Goal: Task Accomplishment & Management: Manage account settings

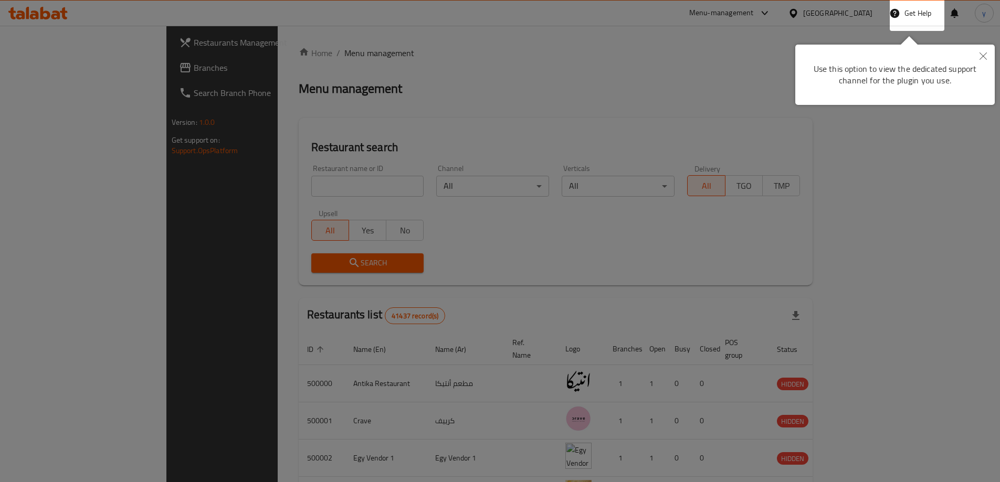
click at [984, 56] on icon "Close" at bounding box center [983, 56] width 7 height 7
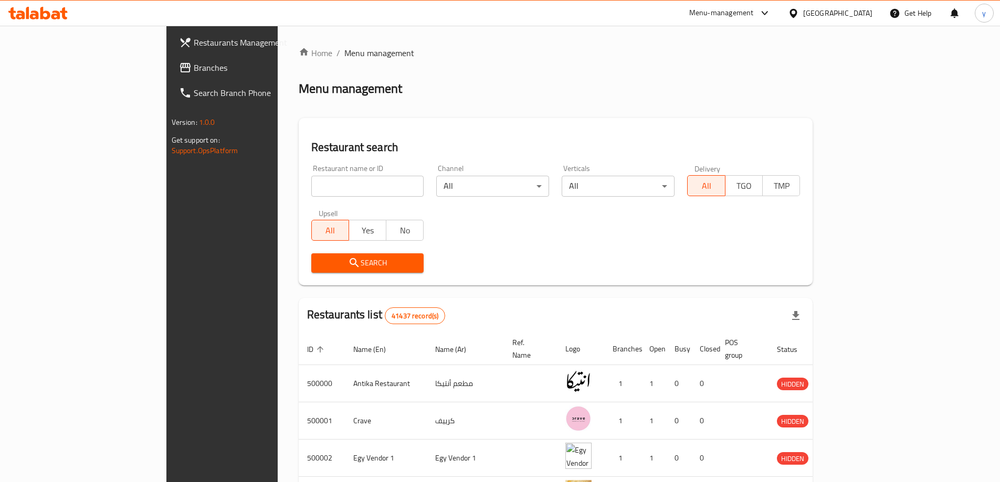
click at [803, 14] on div at bounding box center [795, 13] width 15 height 12
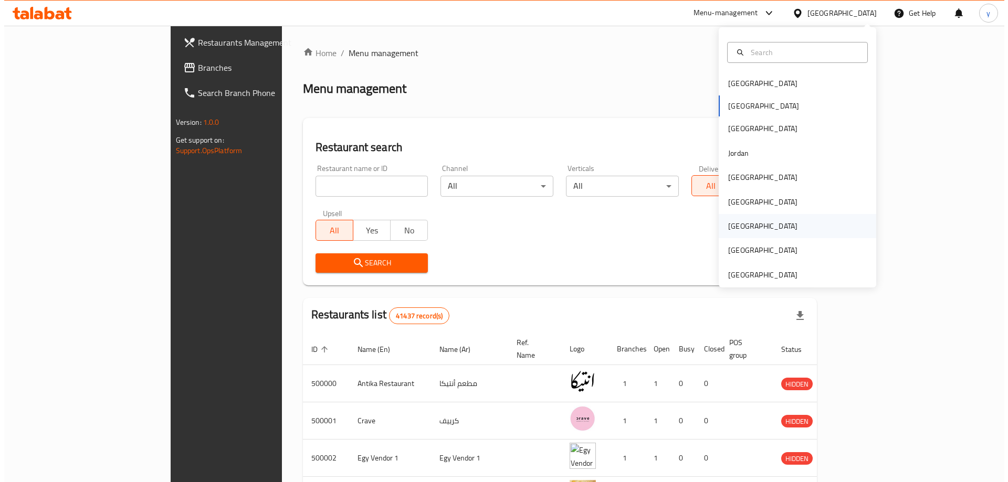
scroll to position [6, 0]
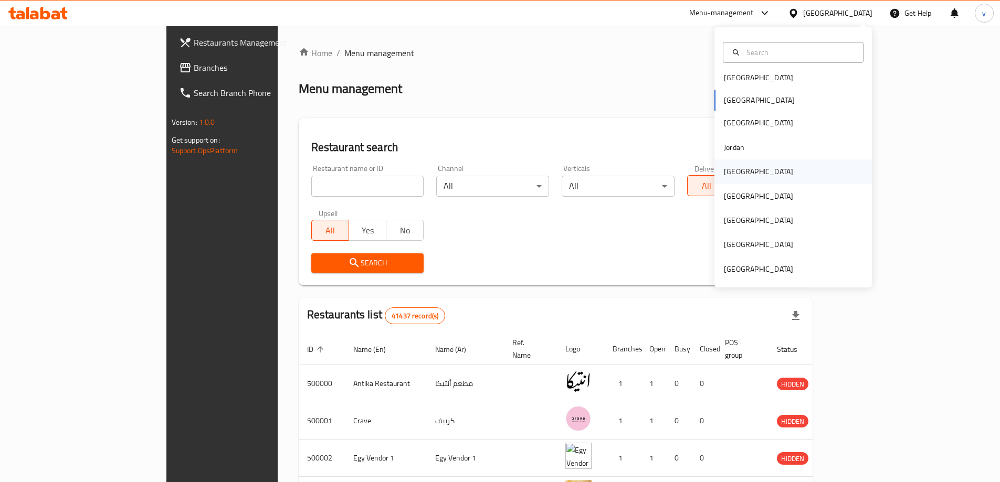
click at [747, 170] on div "[GEOGRAPHIC_DATA]" at bounding box center [794, 172] width 158 height 24
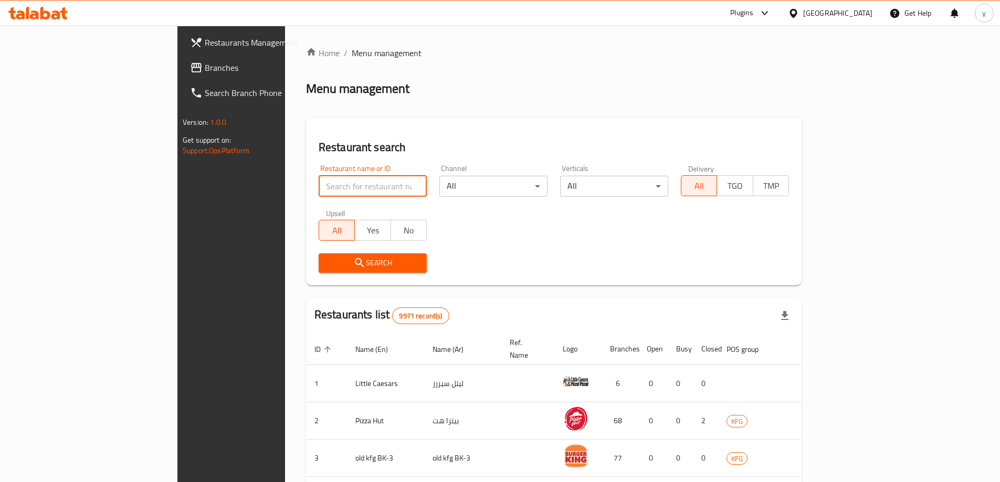
click at [319, 189] on input "search" at bounding box center [373, 186] width 108 height 21
paste input "780092"
type input "780092"
click button "Search" at bounding box center [373, 263] width 108 height 19
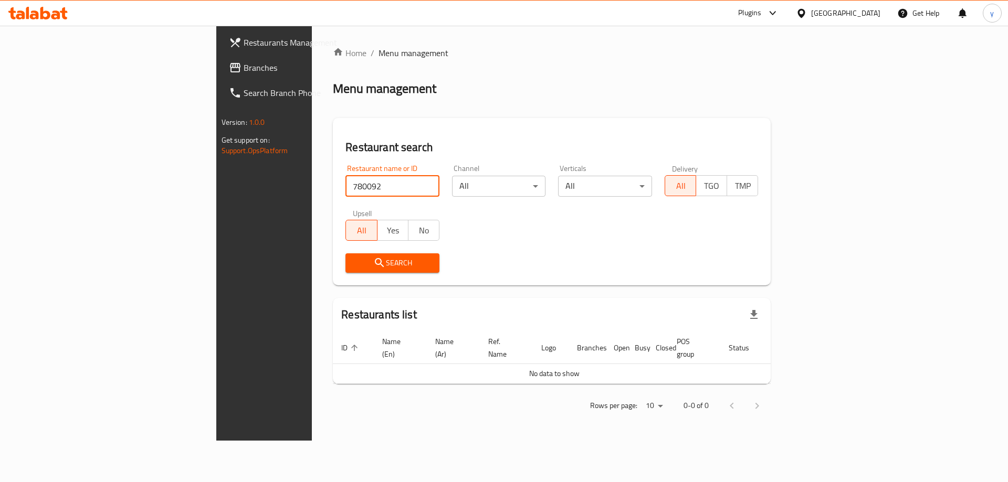
click at [354, 267] on span "Search" at bounding box center [392, 263] width 77 height 13
click at [345, 270] on button "Search" at bounding box center [392, 263] width 94 height 19
click at [244, 71] on span "Branches" at bounding box center [310, 67] width 133 height 13
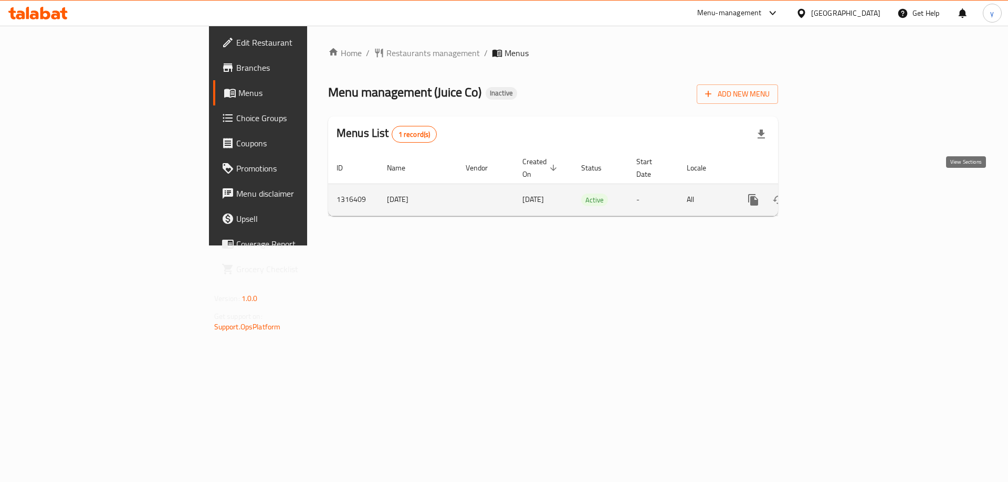
click at [842, 187] on link "enhanced table" at bounding box center [828, 199] width 25 height 25
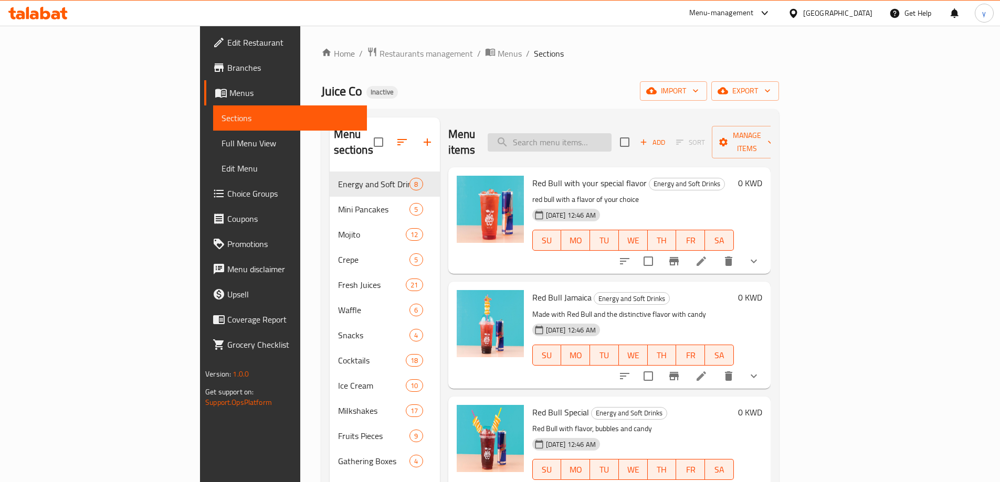
click at [589, 133] on input "search" at bounding box center [550, 142] width 124 height 18
paste input "Strawberry Milkshak"
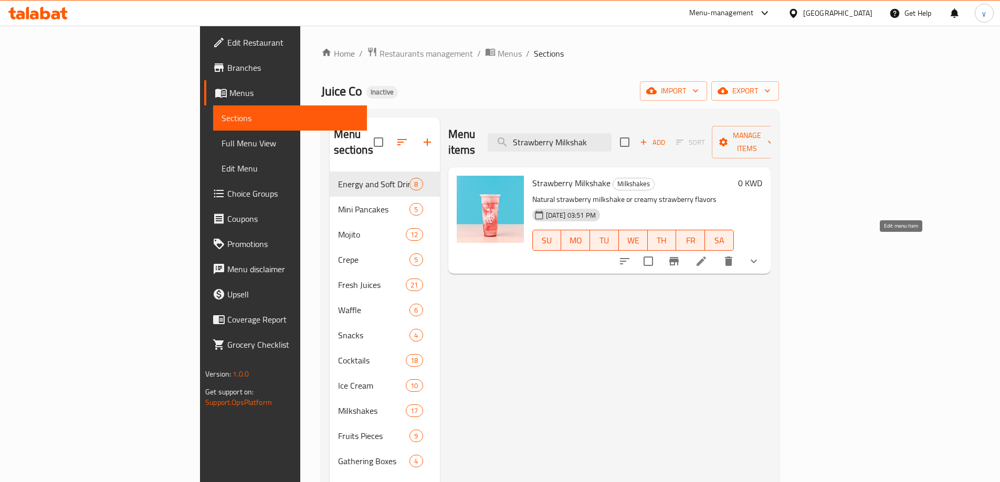
type input "Strawberry Milkshak"
click at [706, 257] on icon at bounding box center [701, 261] width 9 height 9
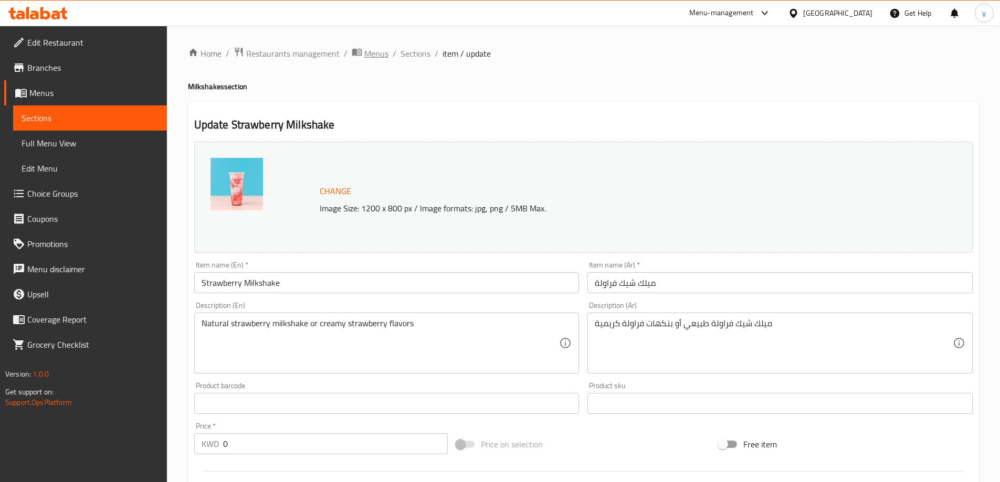
click at [379, 52] on span "Menus" at bounding box center [376, 53] width 24 height 13
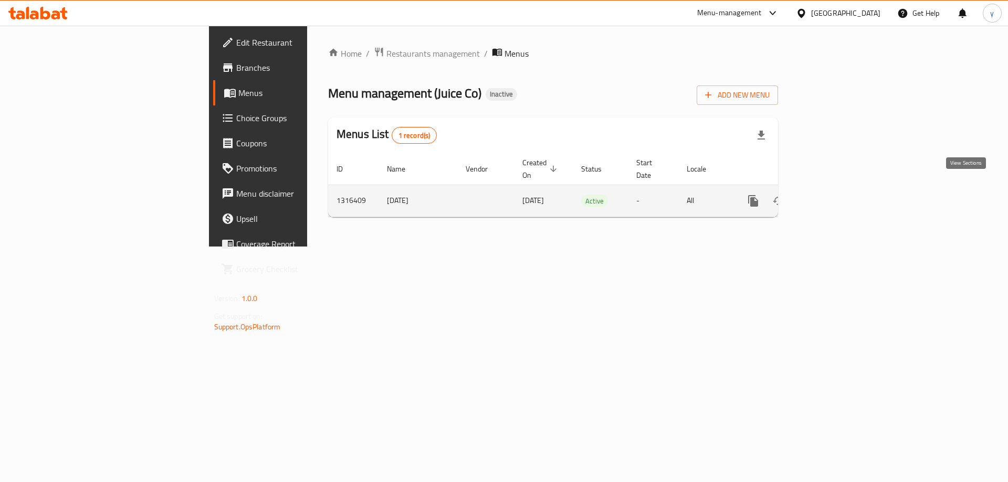
click at [835, 195] on icon "enhanced table" at bounding box center [829, 201] width 13 height 13
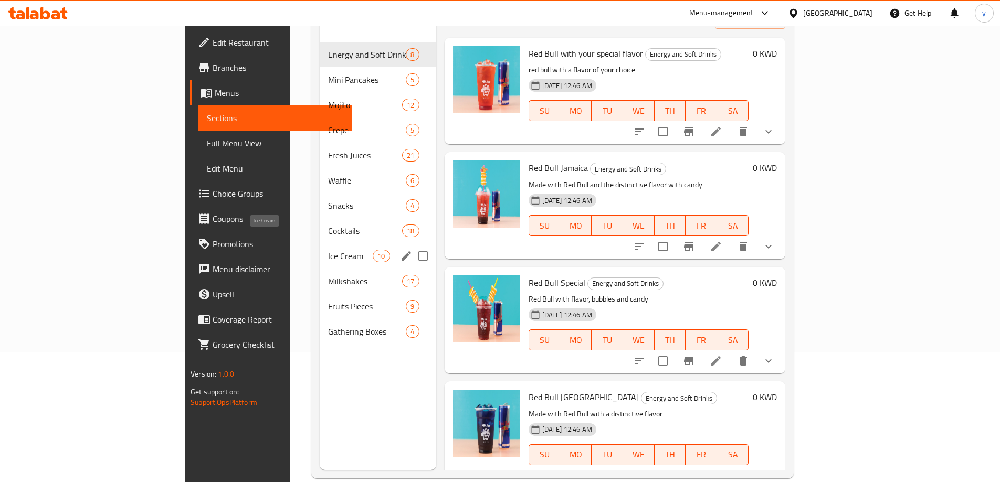
scroll to position [147, 0]
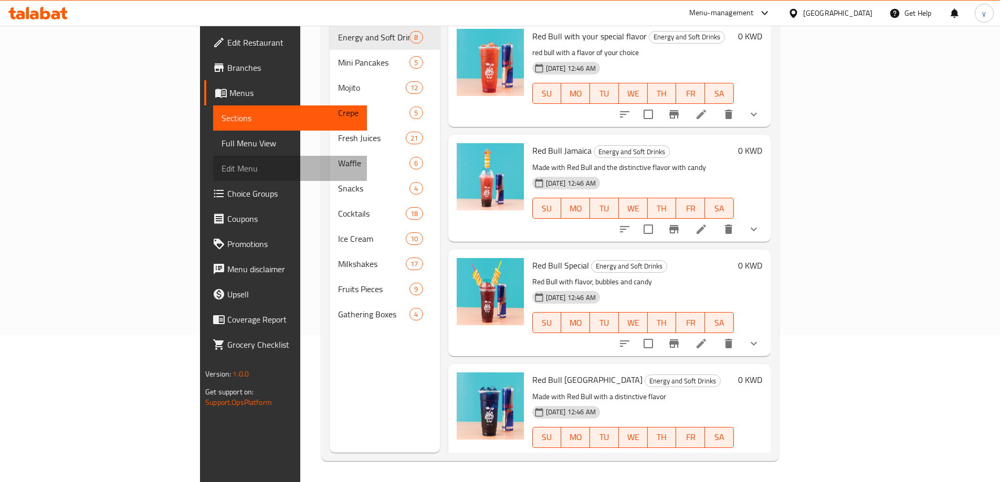
click at [222, 163] on span "Edit Menu" at bounding box center [290, 168] width 137 height 13
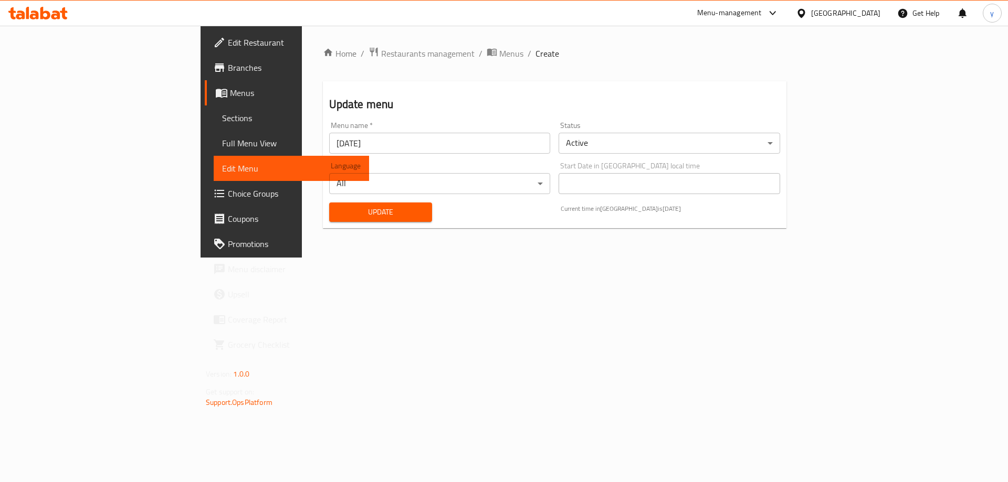
click at [222, 145] on span "Full Menu View" at bounding box center [291, 143] width 139 height 13
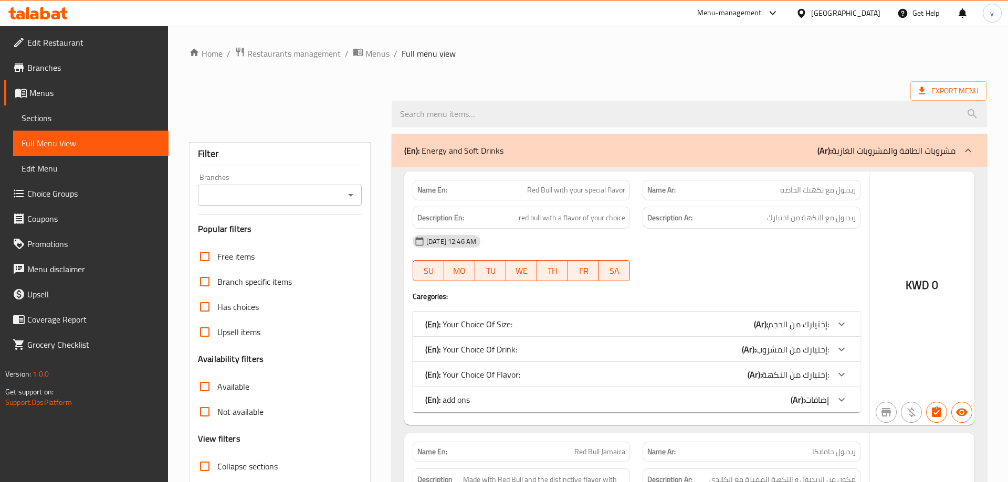
click at [67, 142] on span "Full Menu View" at bounding box center [91, 143] width 139 height 13
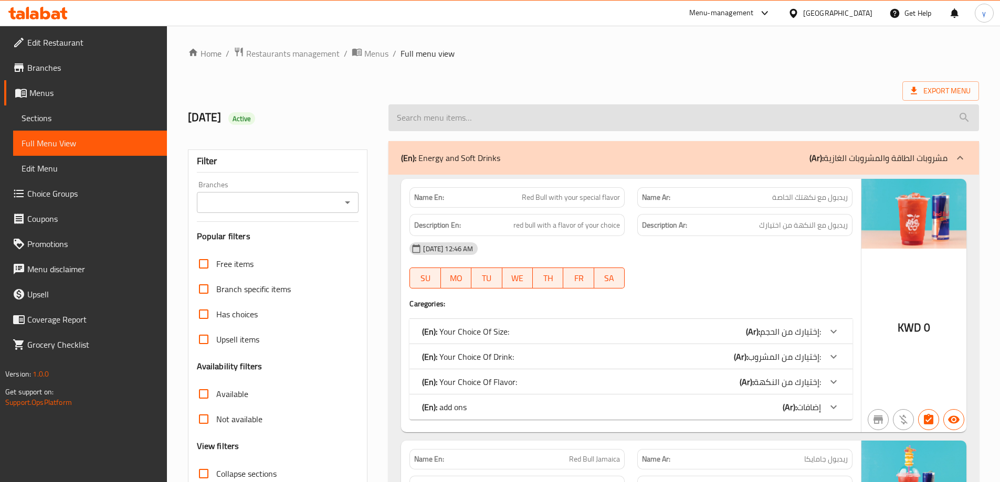
click at [586, 121] on input "search" at bounding box center [684, 117] width 591 height 27
paste input "Strawberry Milkshak"
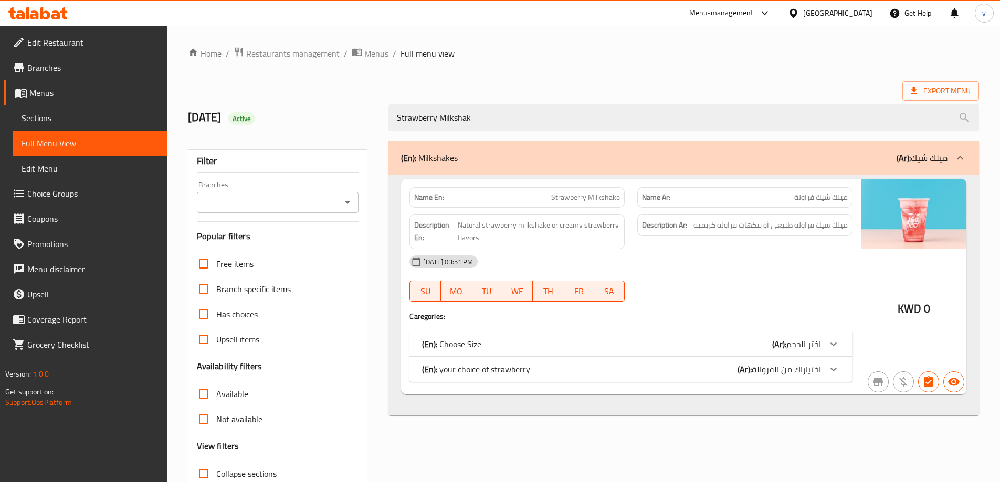
type input "Strawberry Milkshak"
click at [732, 340] on div "(En): Choose Size (Ar): اختر الحجم" at bounding box center [621, 344] width 399 height 13
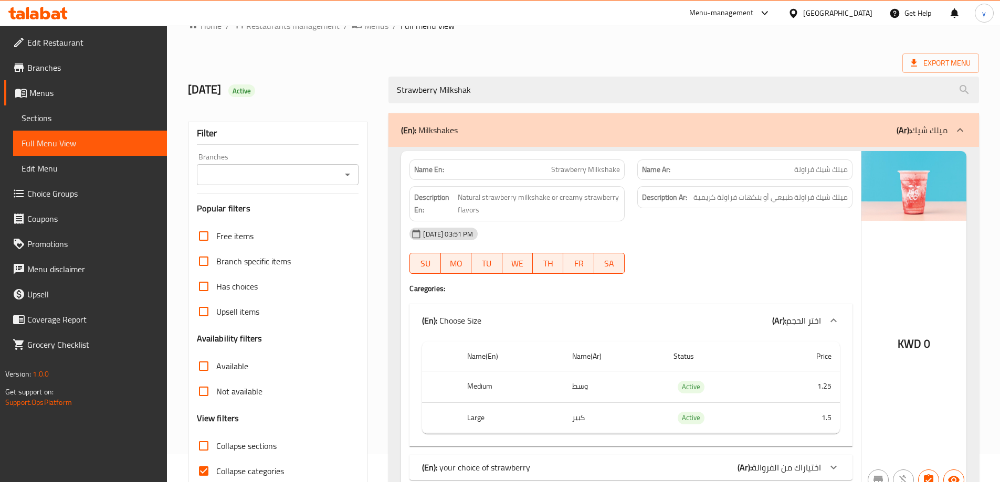
scroll to position [80, 0]
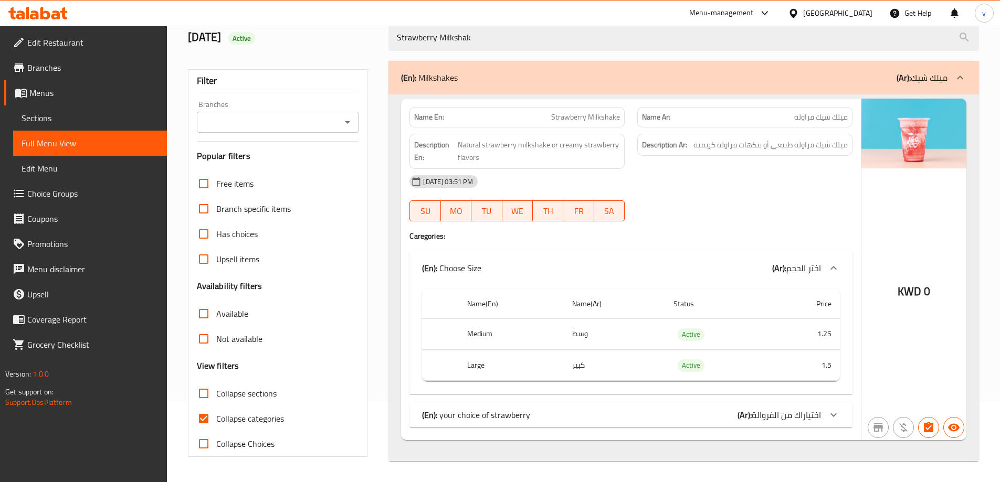
click at [748, 415] on b "(Ar):" at bounding box center [745, 415] width 14 height 16
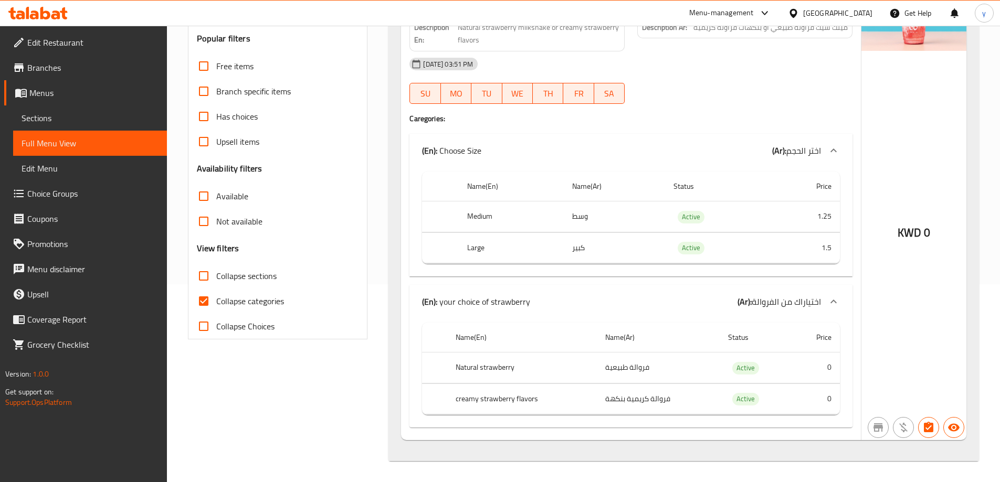
scroll to position [0, 0]
